Goal: Task Accomplishment & Management: Manage account settings

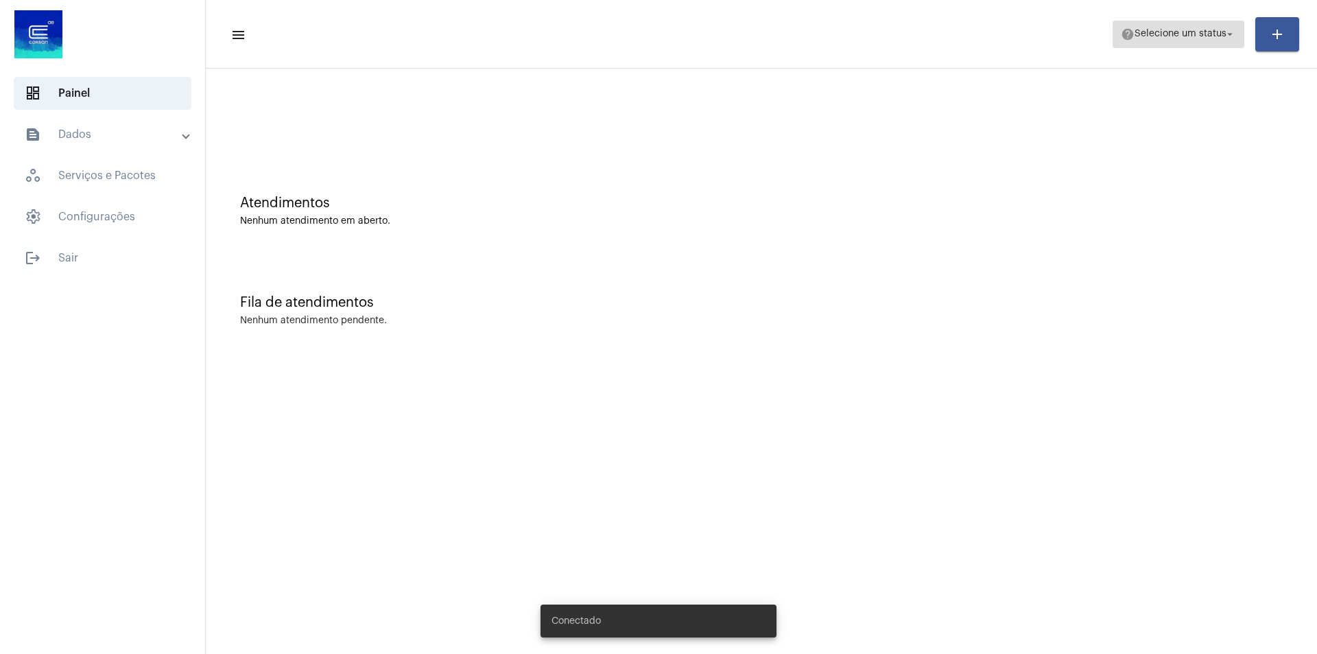
click at [1203, 33] on span "Selecione um status" at bounding box center [1181, 35] width 92 height 10
click at [1227, 25] on span "help Selecione um status arrow_drop_down" at bounding box center [1178, 33] width 115 height 25
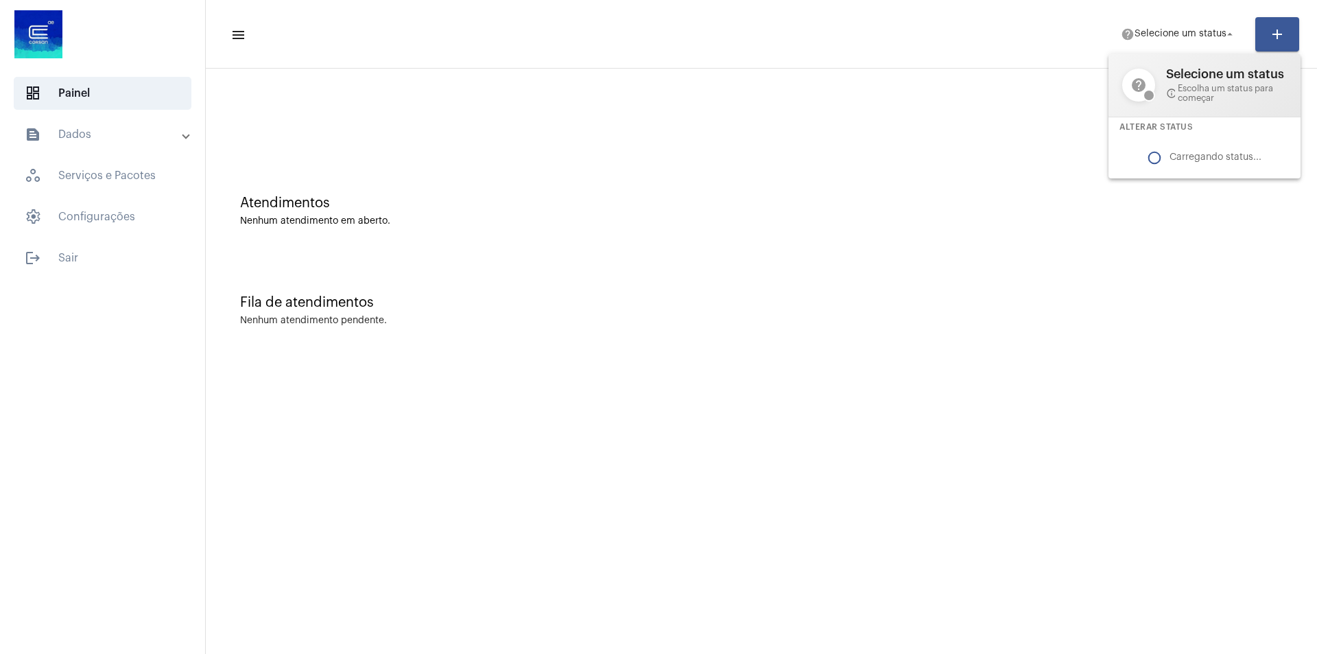
click at [1142, 89] on mat-icon "help" at bounding box center [1138, 85] width 33 height 33
click at [1139, 85] on mat-icon "help" at bounding box center [1138, 85] width 33 height 33
drag, startPoint x: 1188, startPoint y: 87, endPoint x: 1249, endPoint y: 84, distance: 60.4
click at [1192, 88] on span "info_outline Escolha um status para começar" at bounding box center [1226, 93] width 121 height 19
drag, startPoint x: 1249, startPoint y: 84, endPoint x: 1286, endPoint y: 84, distance: 37.0
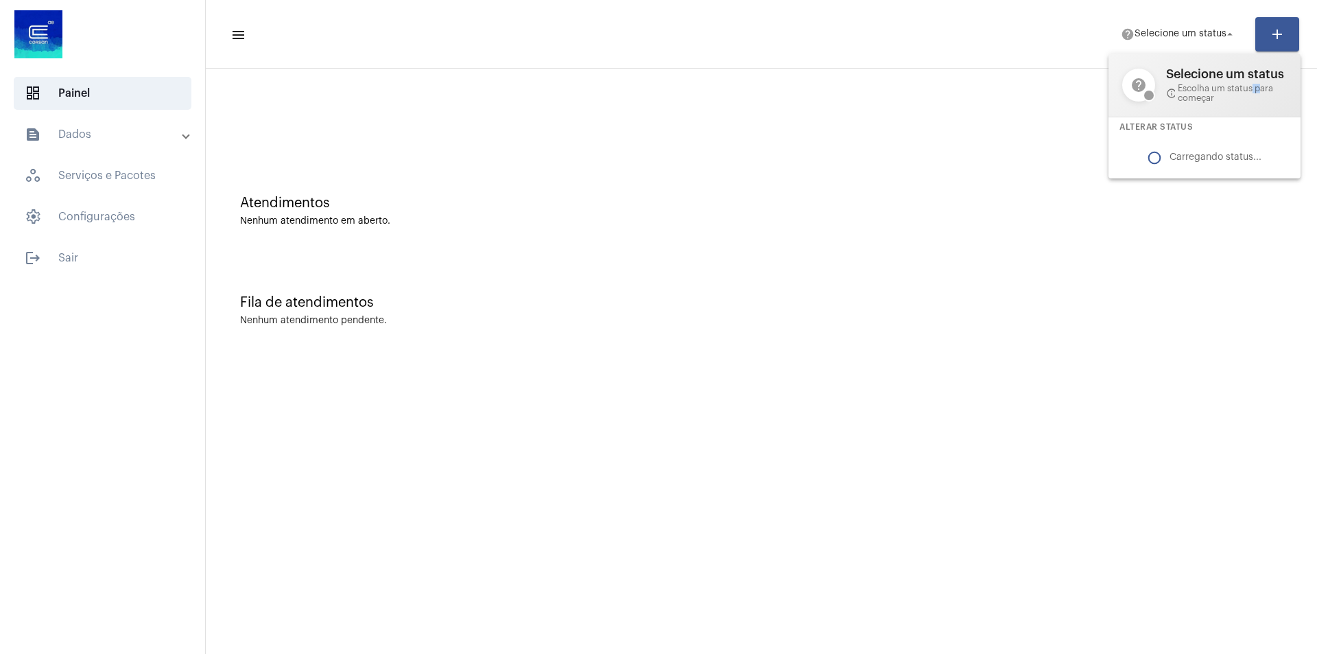
click at [1266, 84] on span "info_outline Escolha um status para começar" at bounding box center [1226, 93] width 121 height 19
click at [1288, 84] on div "help Selecione um status info_outline Escolha um status para começar" at bounding box center [1205, 85] width 192 height 63
drag, startPoint x: 64, startPoint y: 257, endPoint x: 72, endPoint y: 259, distance: 8.0
click at [66, 258] on div at bounding box center [658, 327] width 1317 height 654
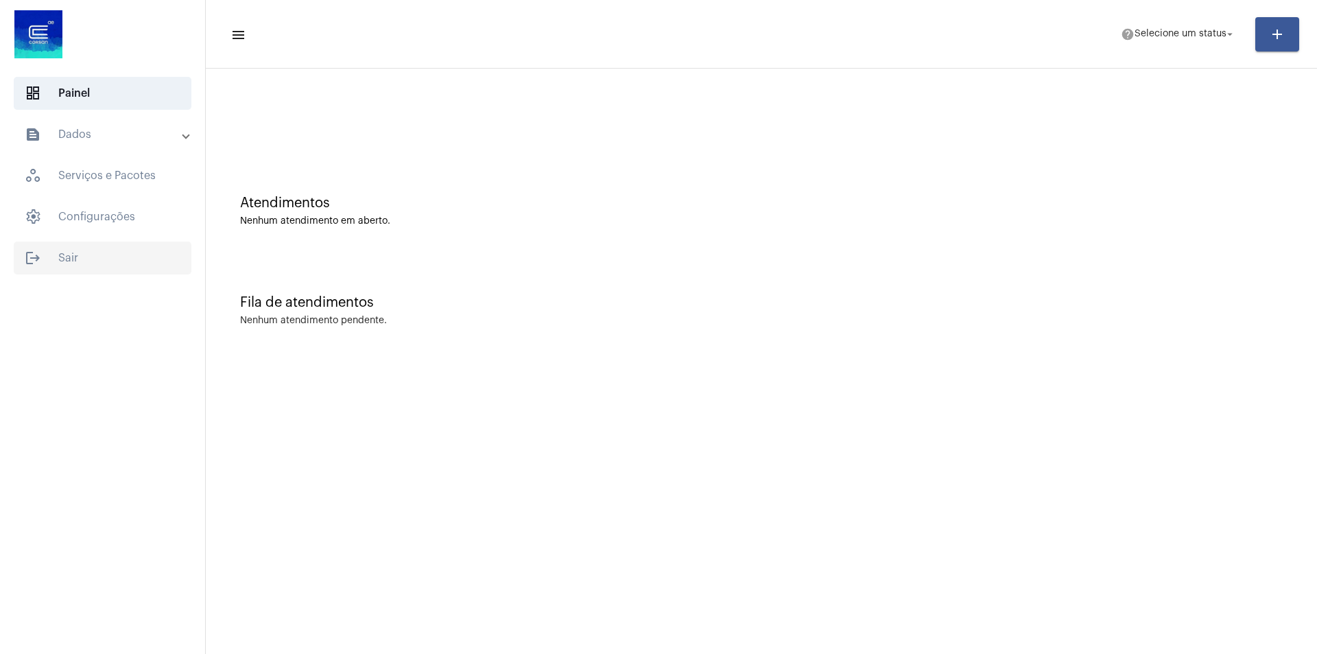
click at [89, 255] on span "logout Sair" at bounding box center [103, 257] width 178 height 33
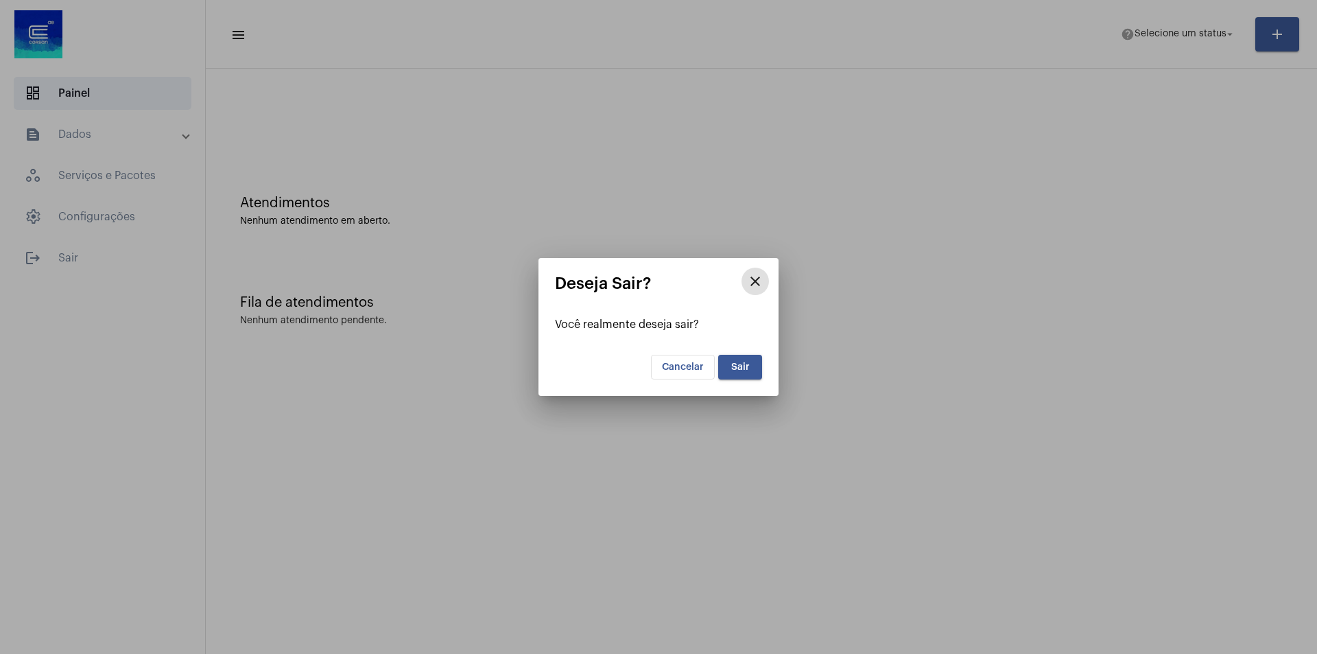
click at [749, 359] on button "Sair" at bounding box center [740, 367] width 44 height 25
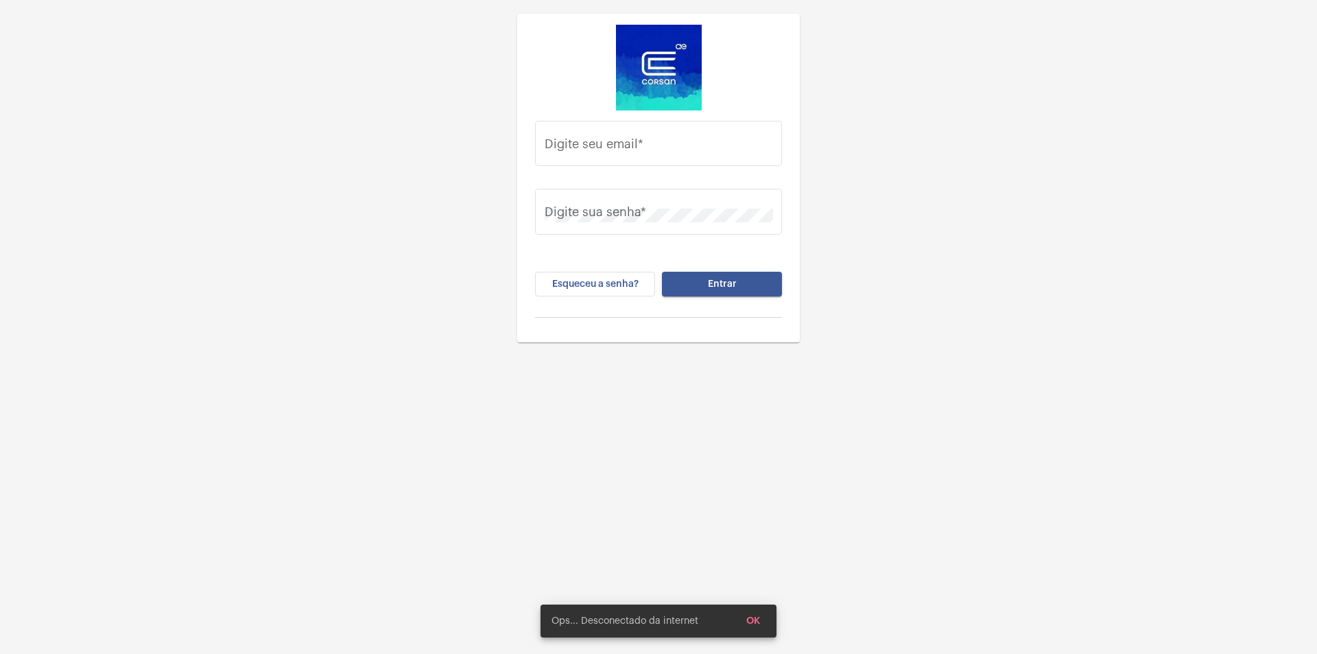
type input "[PERSON_NAME][EMAIL_ADDRESS][DOMAIN_NAME]"
click at [738, 285] on button "Entrar" at bounding box center [717, 284] width 120 height 25
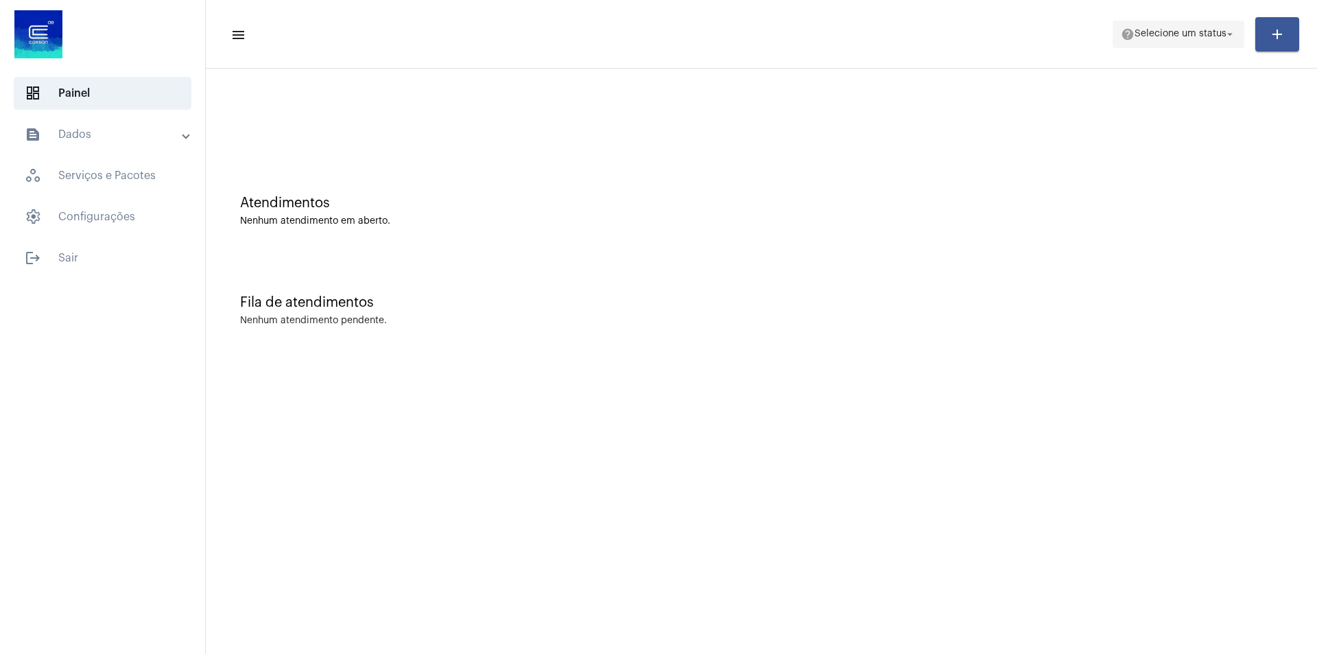
click at [1227, 35] on mat-icon "arrow_drop_down" at bounding box center [1230, 34] width 12 height 12
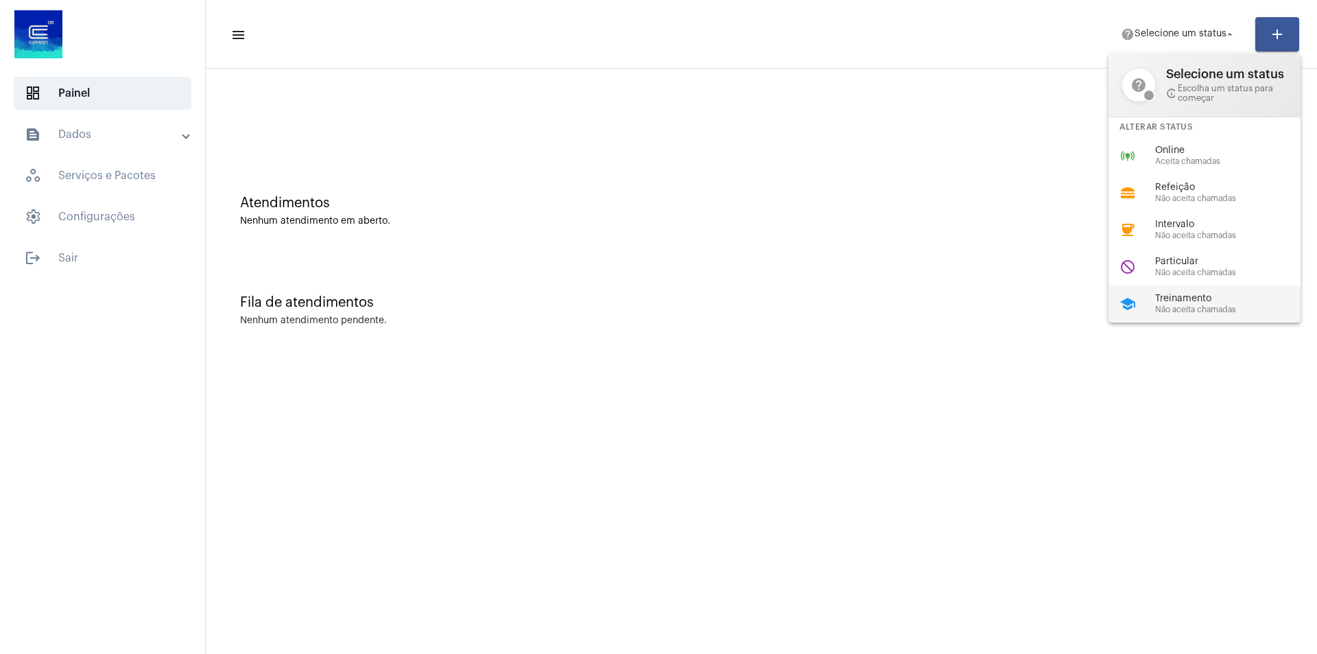
click at [1209, 309] on span "Não aceita chamadas" at bounding box center [1233, 309] width 156 height 9
